Goal: Transaction & Acquisition: Subscribe to service/newsletter

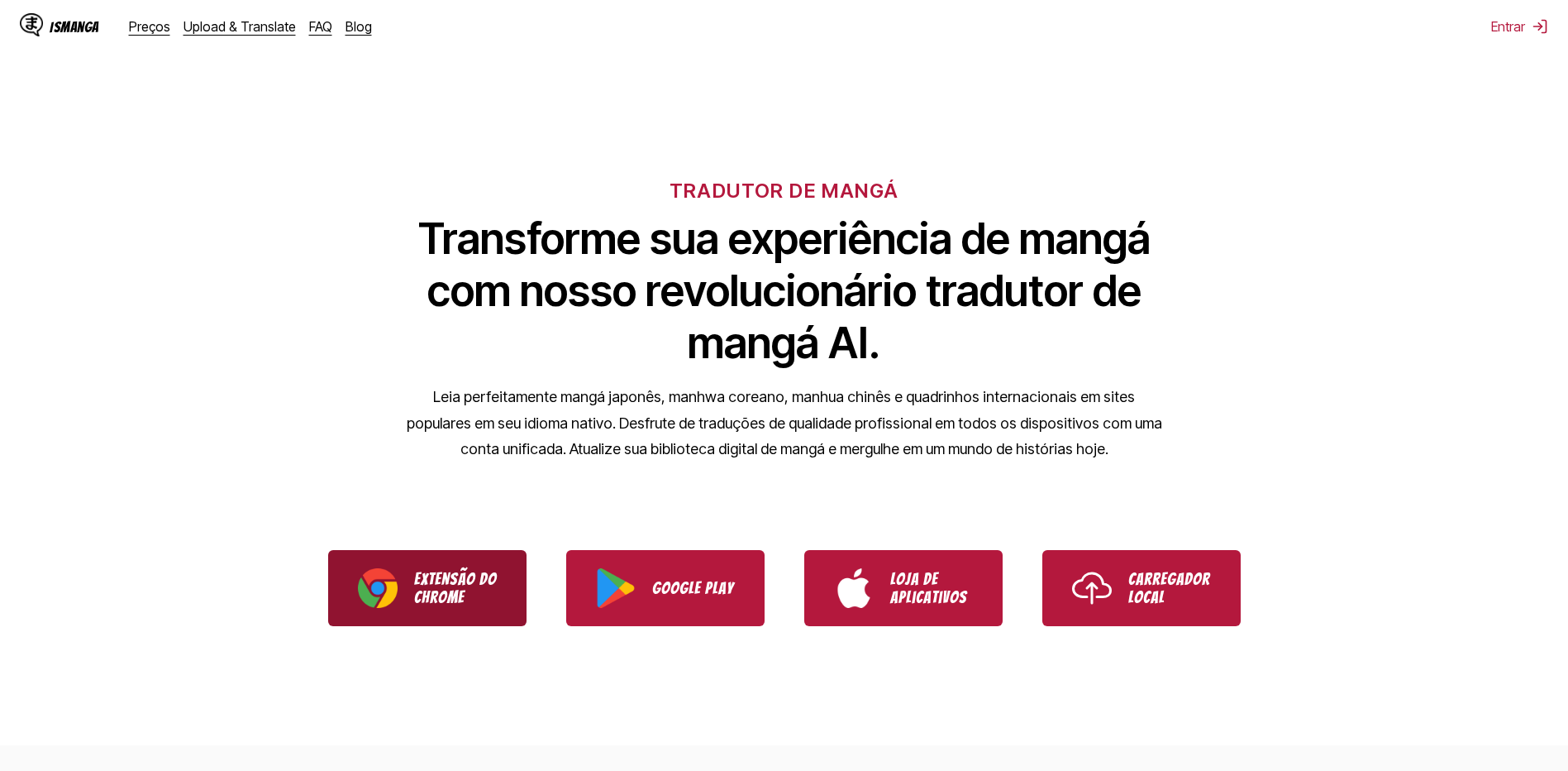
click at [423, 570] on p "Extensão do Chrome" at bounding box center [455, 588] width 82 height 36
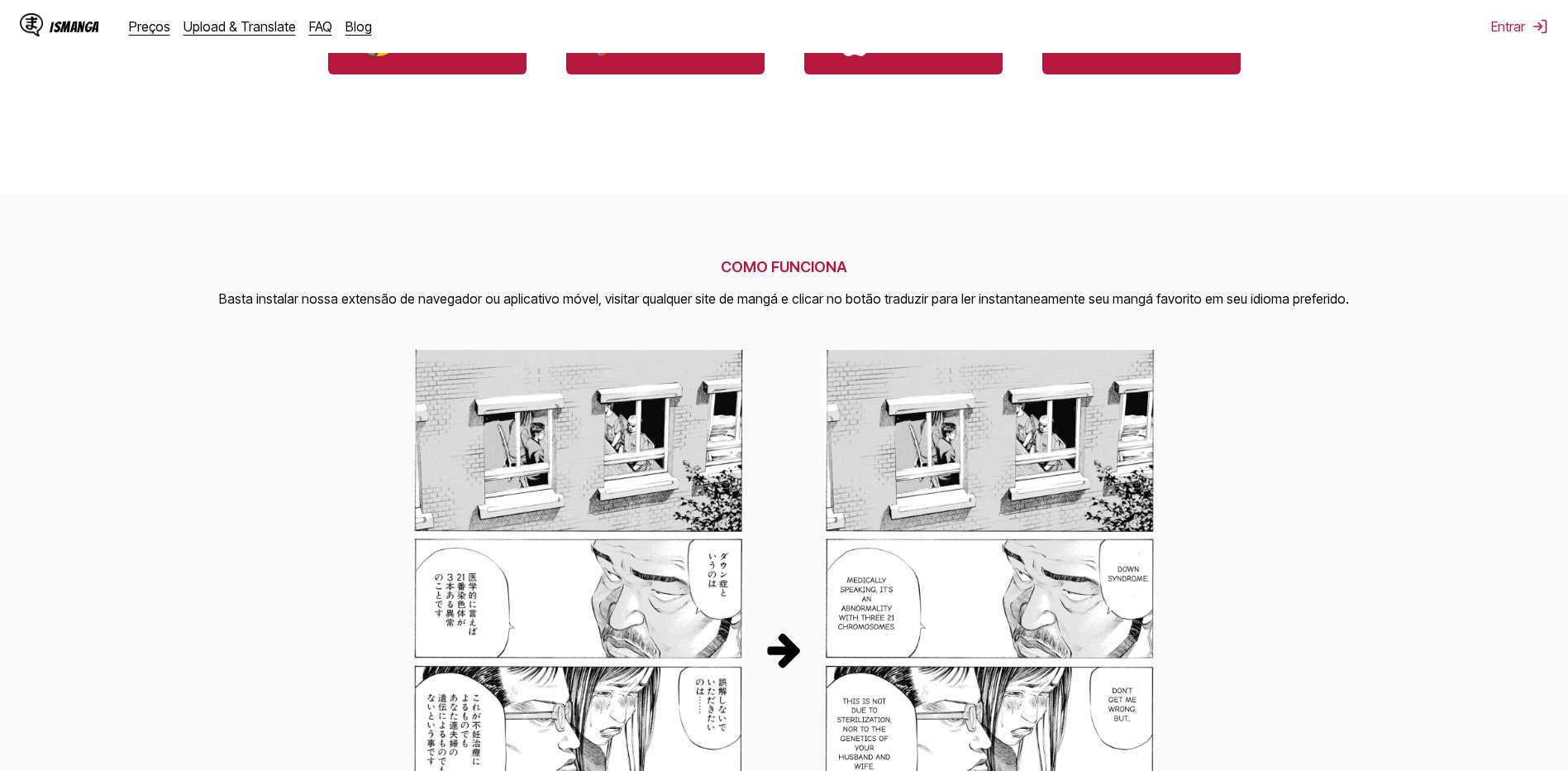
drag, startPoint x: 1491, startPoint y: 387, endPoint x: 1480, endPoint y: 392, distance: 12.1
click at [1487, 391] on section "COMO FUNCIONA Basta instalar nossa extensão de navegador ou aplicativo móvel, v…" at bounding box center [784, 643] width 1568 height 900
